Goal: Go to known website: Go to known website

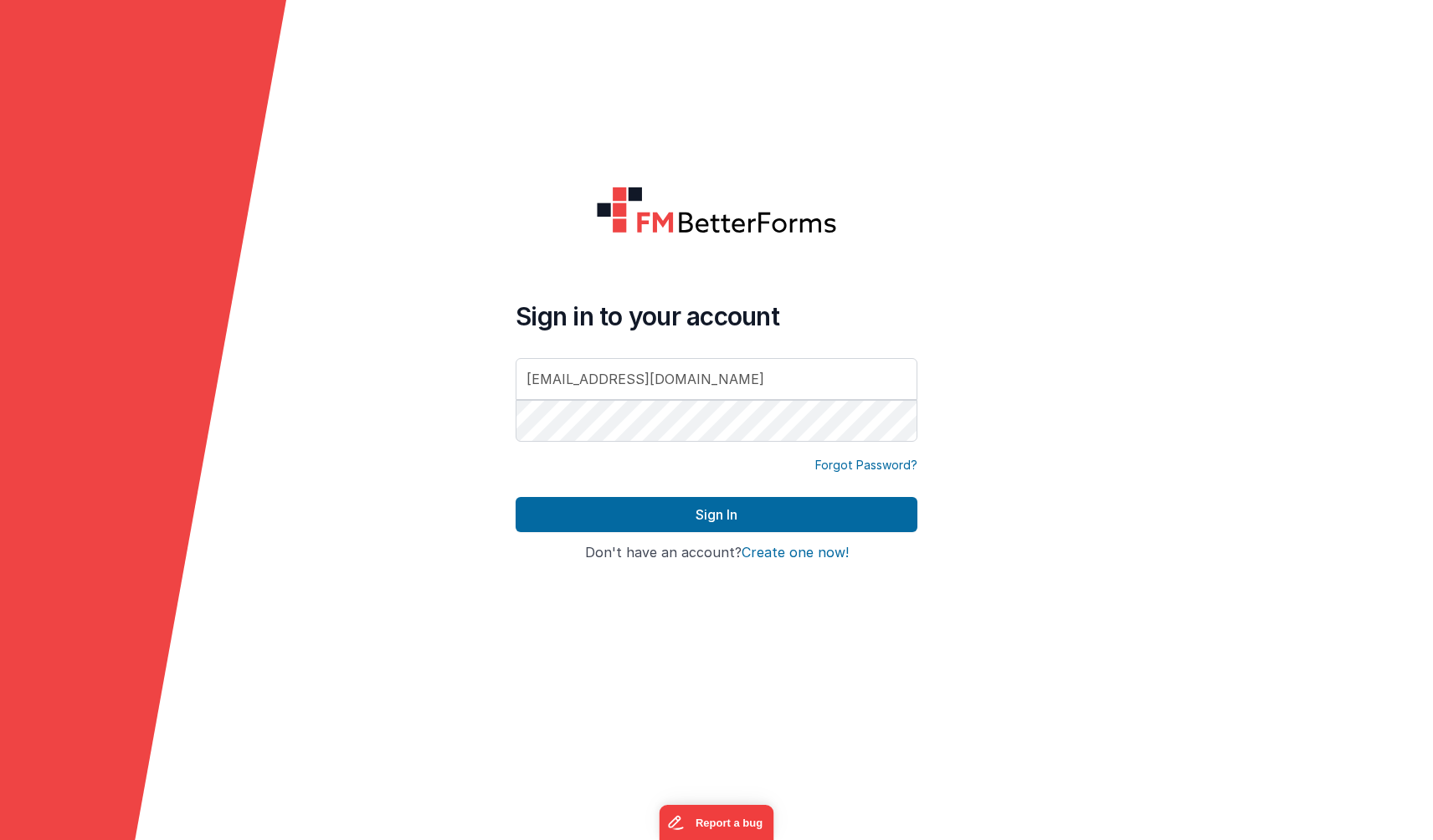
type input "[EMAIL_ADDRESS][DOMAIN_NAME]"
click at [515, 497] on button "Sign In" at bounding box center [716, 515] width 401 height 36
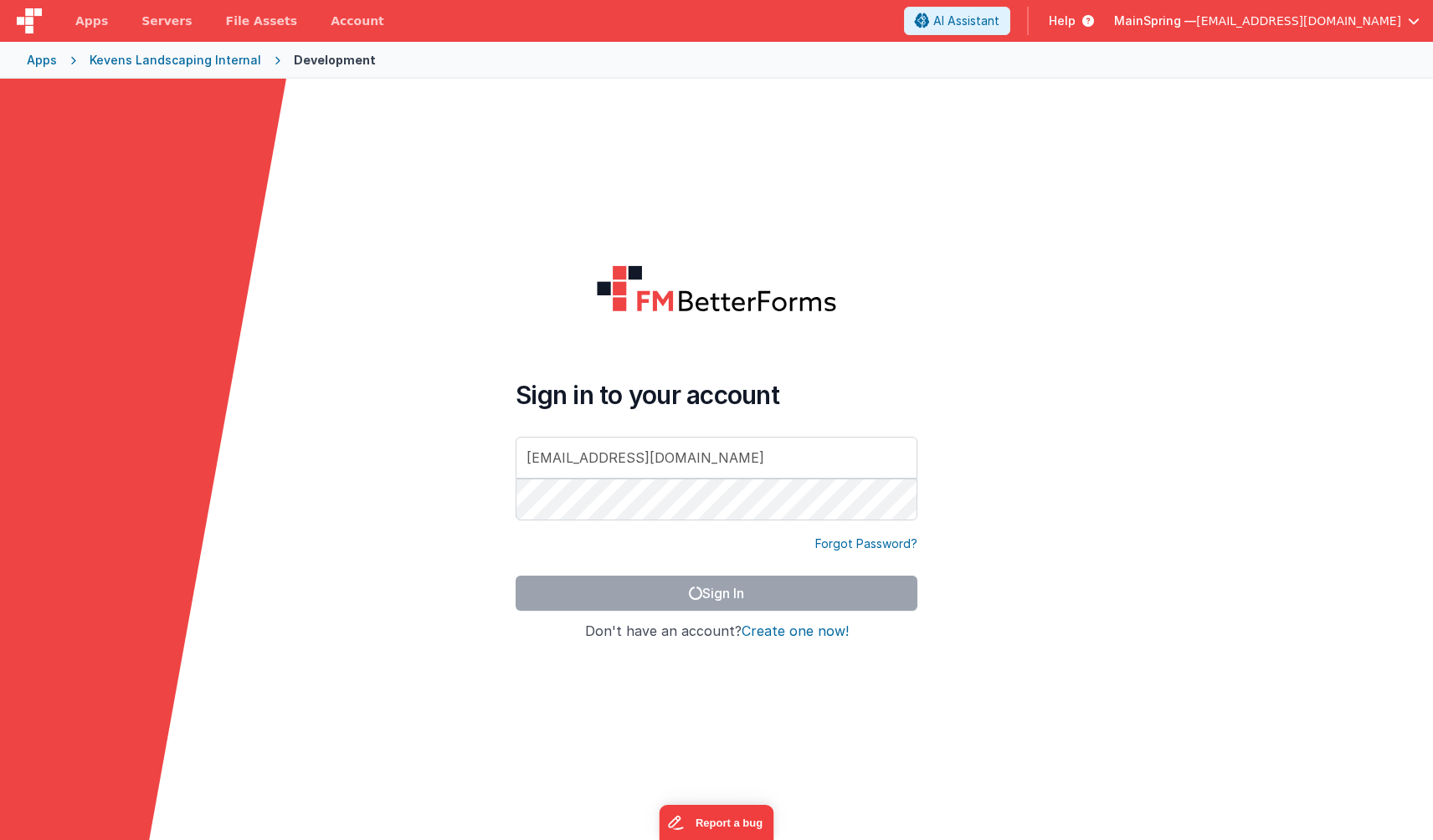
click at [889, 195] on form "Sign in to your account [EMAIL_ADDRESS][DOMAIN_NAME] Forgot Password? Sign In S…" at bounding box center [716, 498] width 1433 height 840
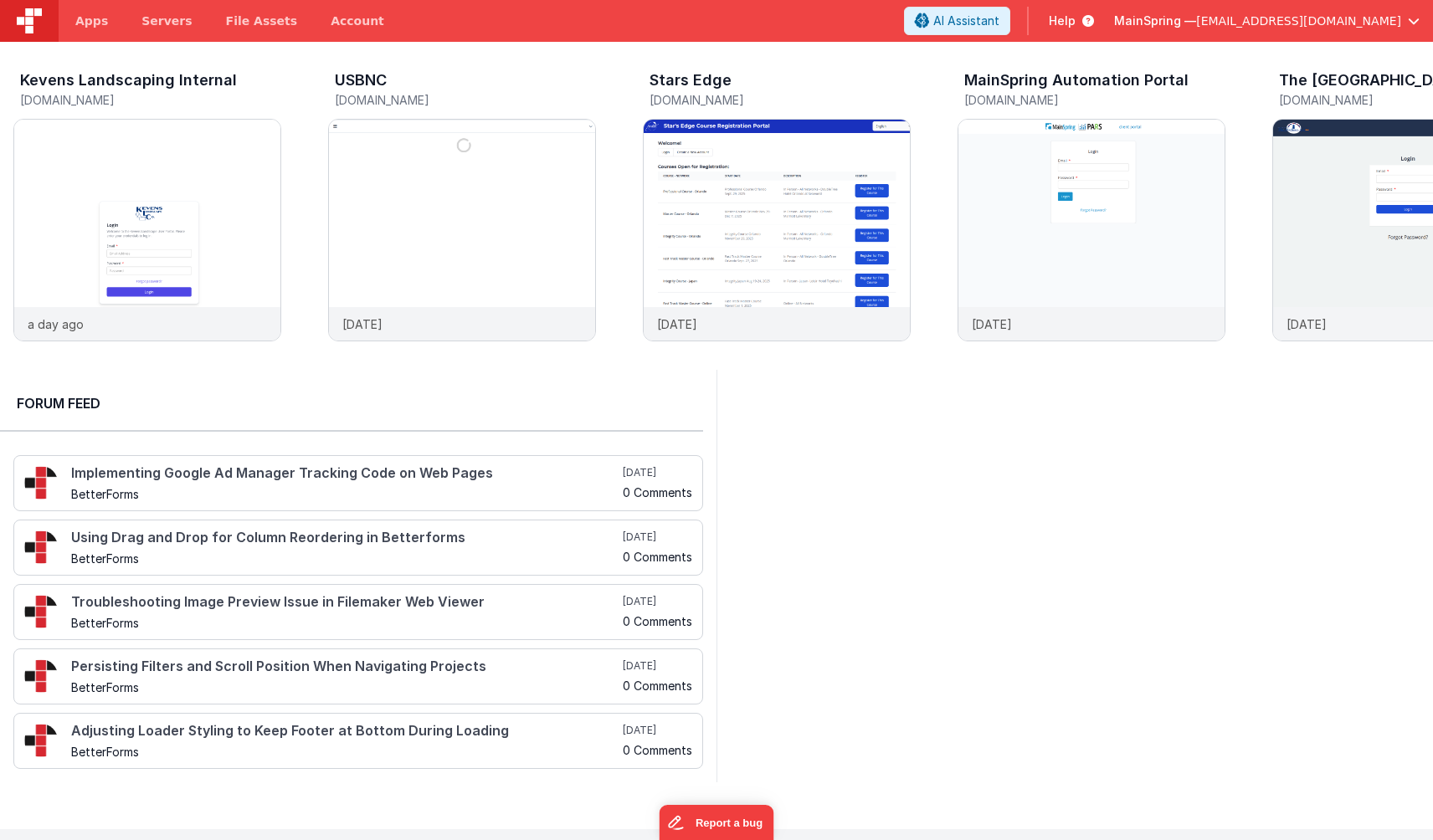
click at [845, 524] on div at bounding box center [1074, 577] width 716 height 413
click at [1327, 242] on img at bounding box center [1406, 253] width 266 height 266
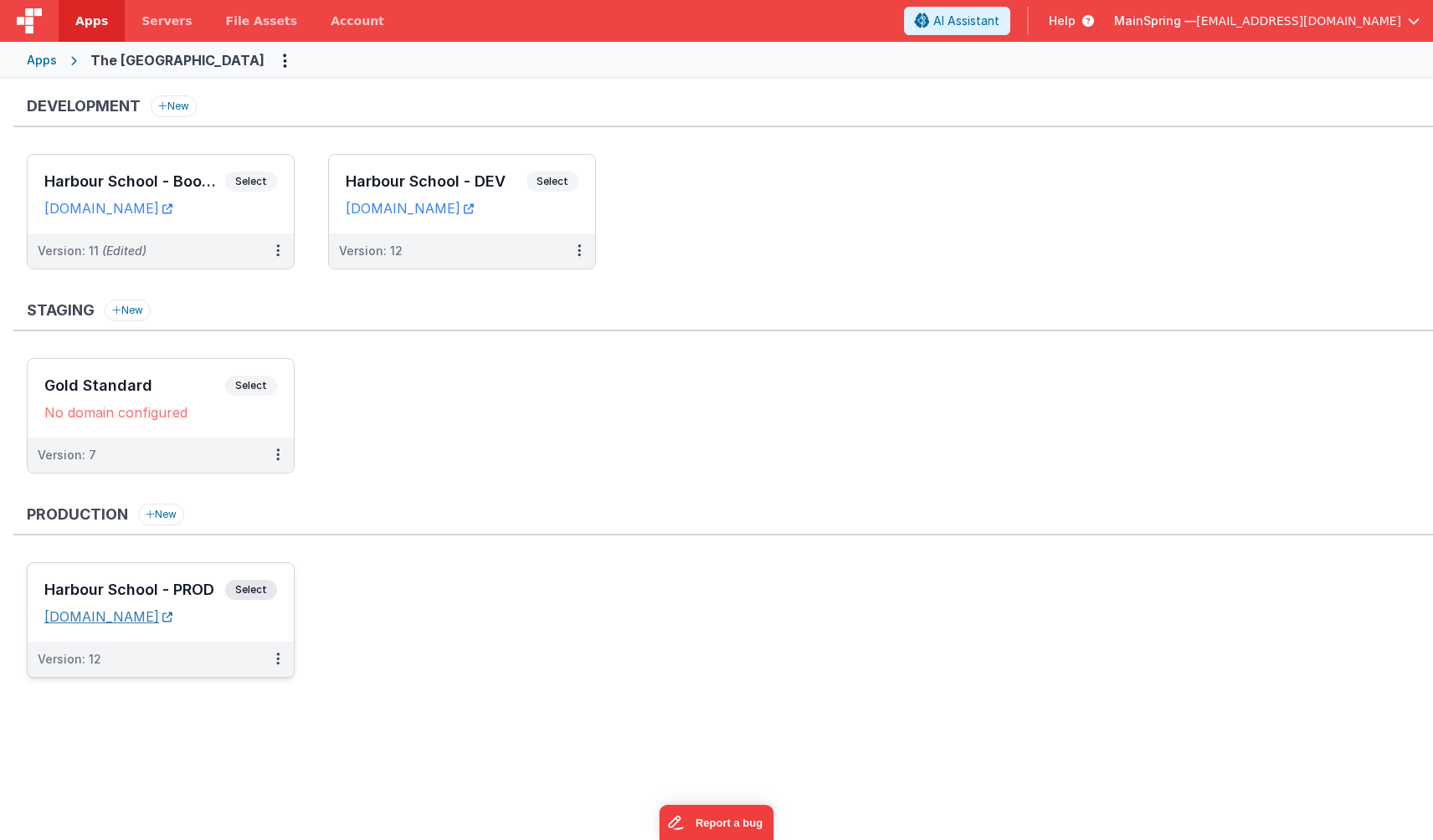
click at [152, 613] on link "[DOMAIN_NAME]" at bounding box center [109, 617] width 128 height 17
click at [137, 620] on link "[DOMAIN_NAME]" at bounding box center [109, 617] width 128 height 17
